Goal: Navigation & Orientation: Find specific page/section

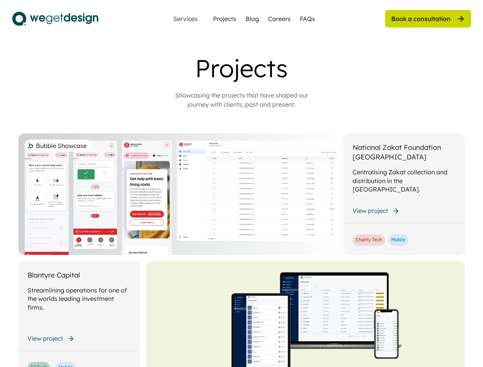
click at [241, 184] on div "Bubble Showcase" at bounding box center [177, 195] width 319 height 122
click at [242, 210] on div "Bubble Showcase" at bounding box center [177, 195] width 319 height 122
click at [242, 81] on div "Projects" at bounding box center [242, 68] width 306 height 29
click at [242, 68] on div "Projects" at bounding box center [242, 68] width 306 height 29
click at [242, 100] on div "Showcasing the projects that have shaped our journey with clients, past and pre…" at bounding box center [241, 100] width 153 height 18
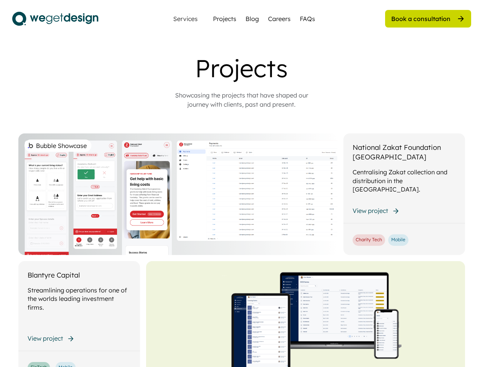
click at [242, 250] on div "Bubble Showcase" at bounding box center [177, 195] width 319 height 122
click at [242, 194] on div "Bubble Showcase" at bounding box center [177, 195] width 319 height 122
click at [178, 194] on div "Bubble Showcase" at bounding box center [177, 195] width 319 height 122
